Goal: Navigation & Orientation: Find specific page/section

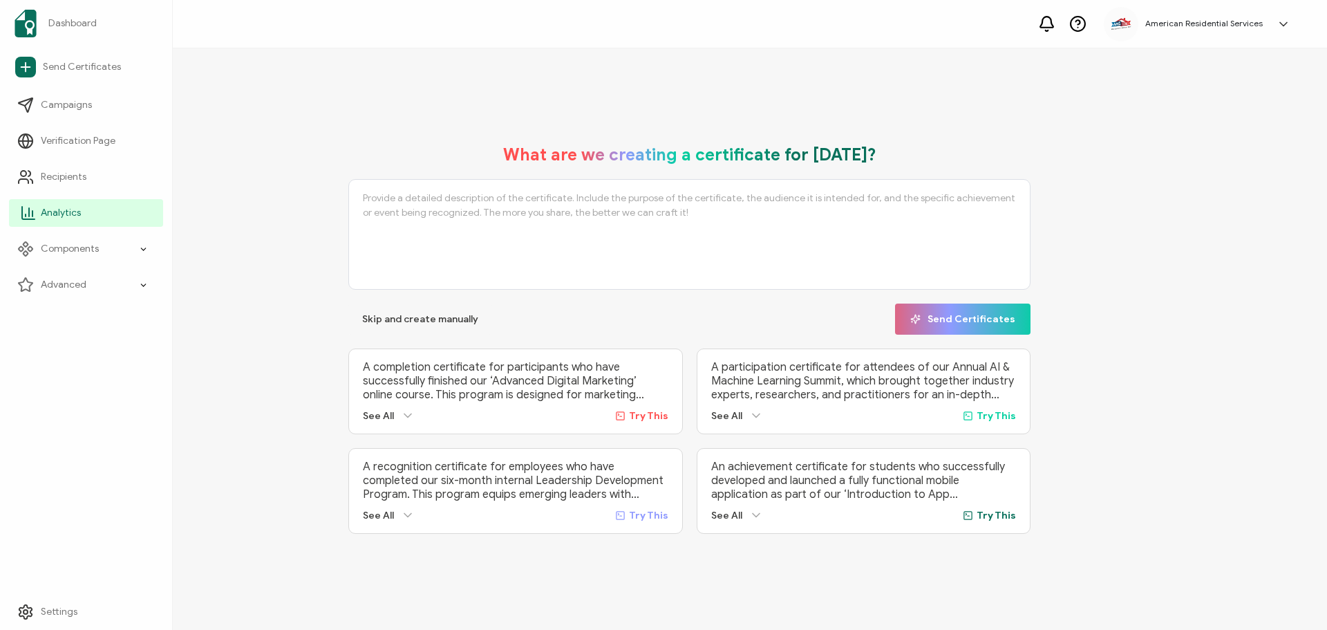
click at [50, 216] on span "Analytics" at bounding box center [61, 213] width 40 height 14
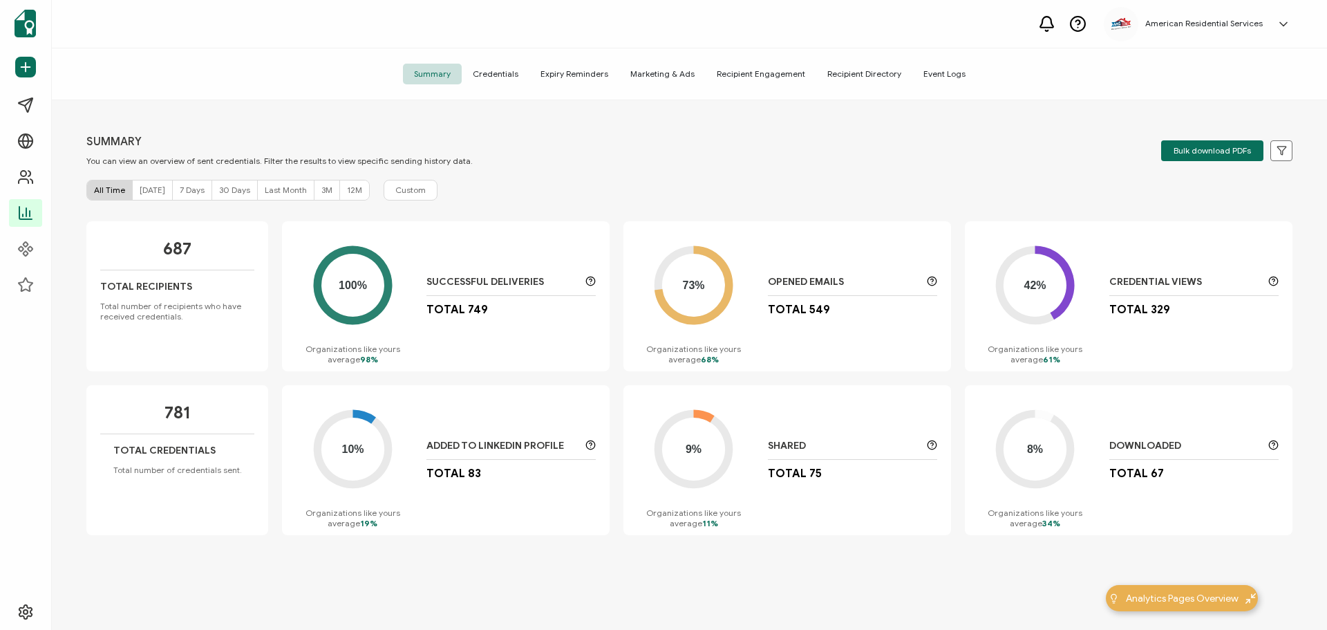
click at [512, 572] on div "SUMMARY You can view an overview of sent credentials. Filter the results to vie…" at bounding box center [690, 366] width 1276 height 533
